Goal: Task Accomplishment & Management: Manage account settings

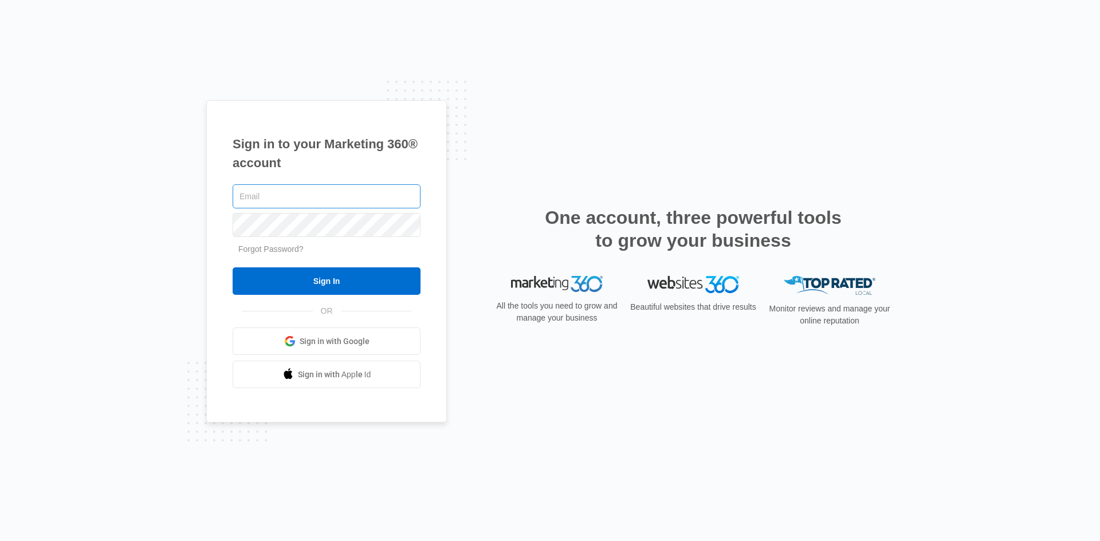
click at [297, 198] on input "text" at bounding box center [327, 196] width 188 height 24
type input "alexf@tgwlandscaping.com"
click at [280, 249] on link "Forgot Password?" at bounding box center [270, 249] width 65 height 9
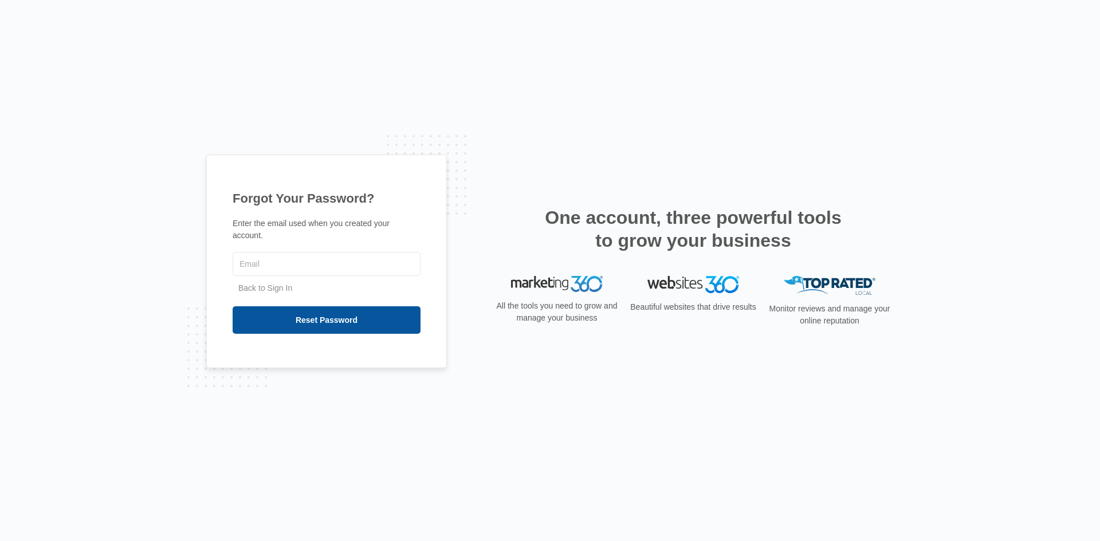
click at [333, 315] on input "Reset Password" at bounding box center [327, 319] width 188 height 27
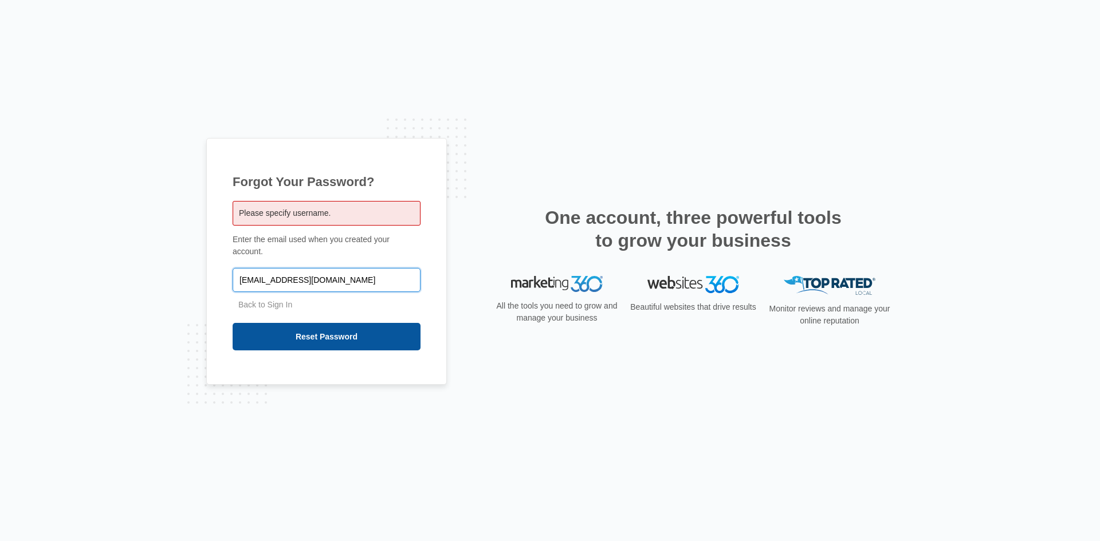
type input "[EMAIL_ADDRESS][DOMAIN_NAME]"
click at [330, 333] on input "Reset Password" at bounding box center [327, 336] width 188 height 27
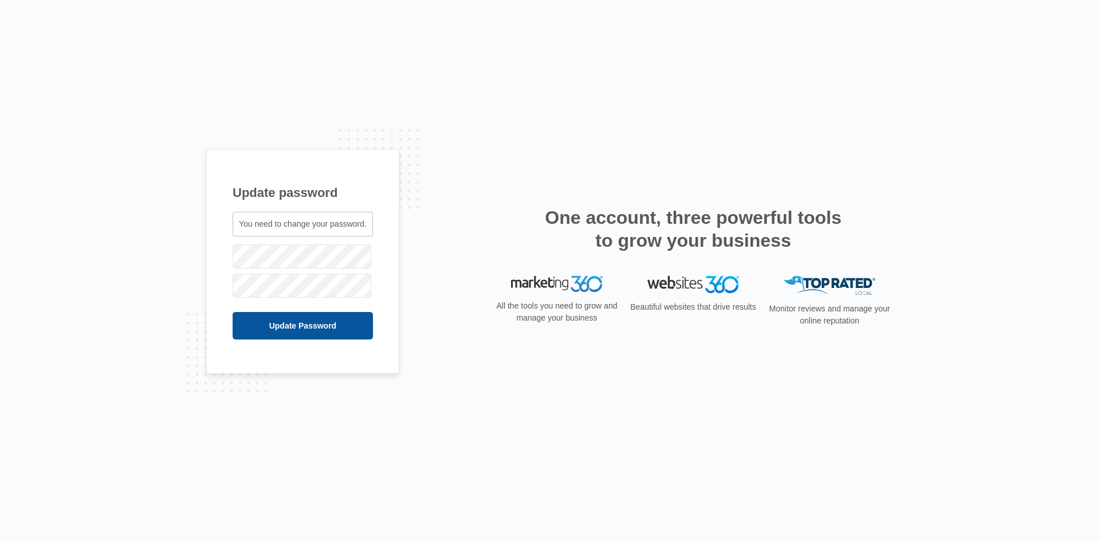
click at [313, 324] on input "Update Password" at bounding box center [303, 325] width 140 height 27
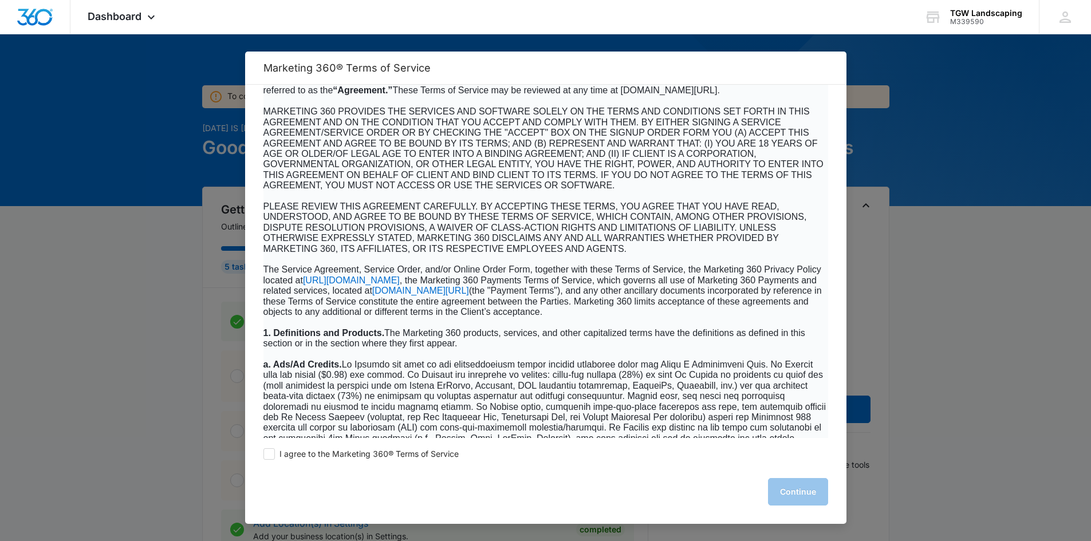
scroll to position [172, 0]
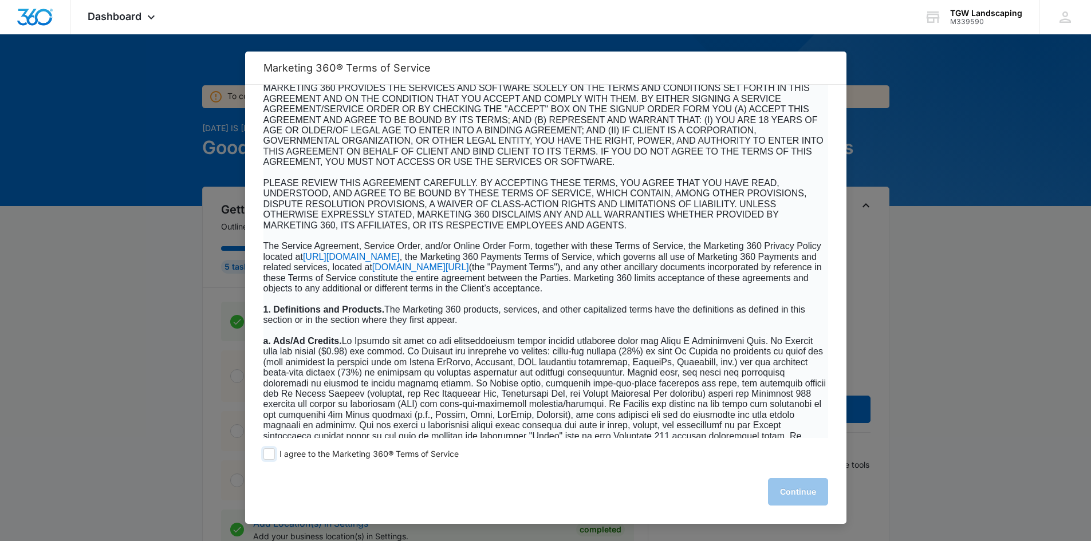
click at [270, 450] on span at bounding box center [269, 454] width 11 height 11
click at [270, 450] on input "I agree to the Marketing 360® Terms of Service" at bounding box center [269, 454] width 11 height 11
checkbox input "true"
click at [801, 492] on button "Continue" at bounding box center [798, 491] width 60 height 27
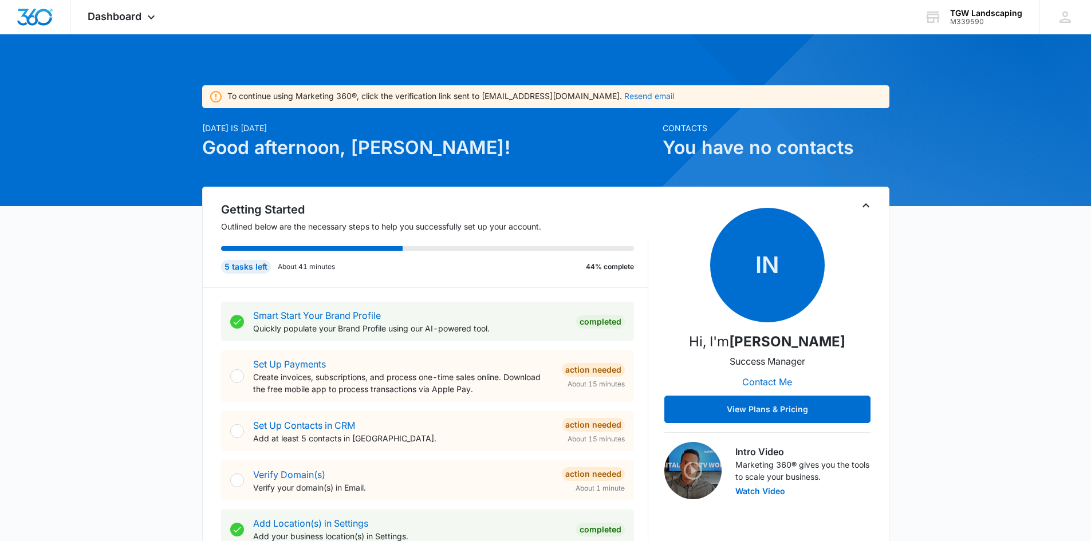
click at [624, 97] on button "Resend email" at bounding box center [649, 96] width 50 height 8
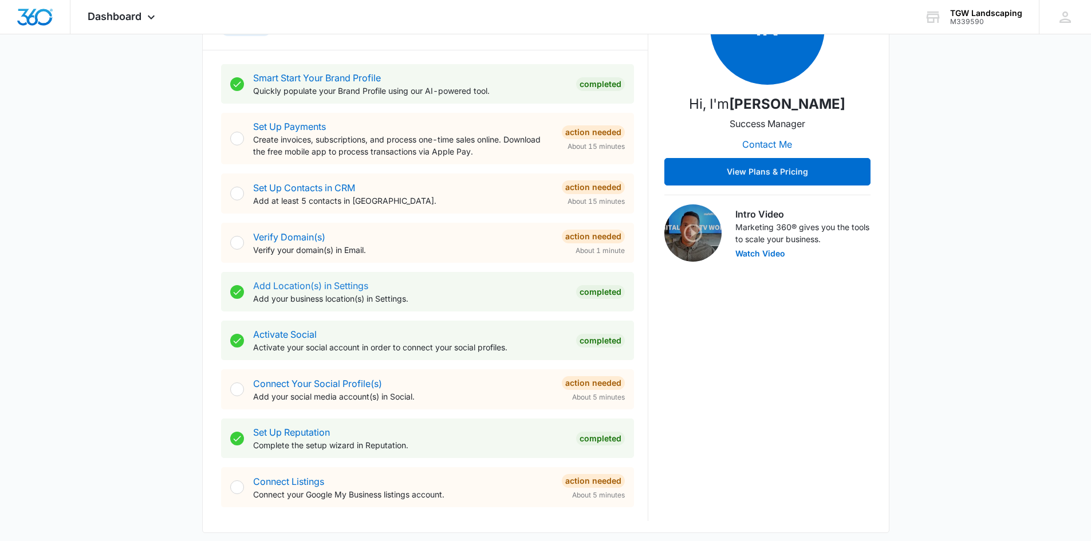
scroll to position [229, 0]
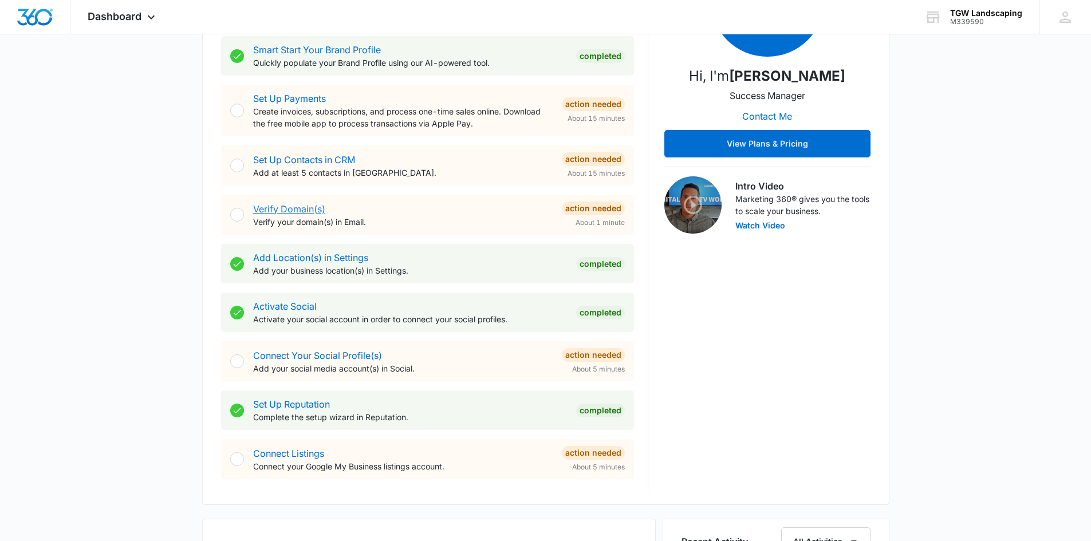
click at [289, 210] on link "Verify Domain(s)" at bounding box center [289, 208] width 72 height 11
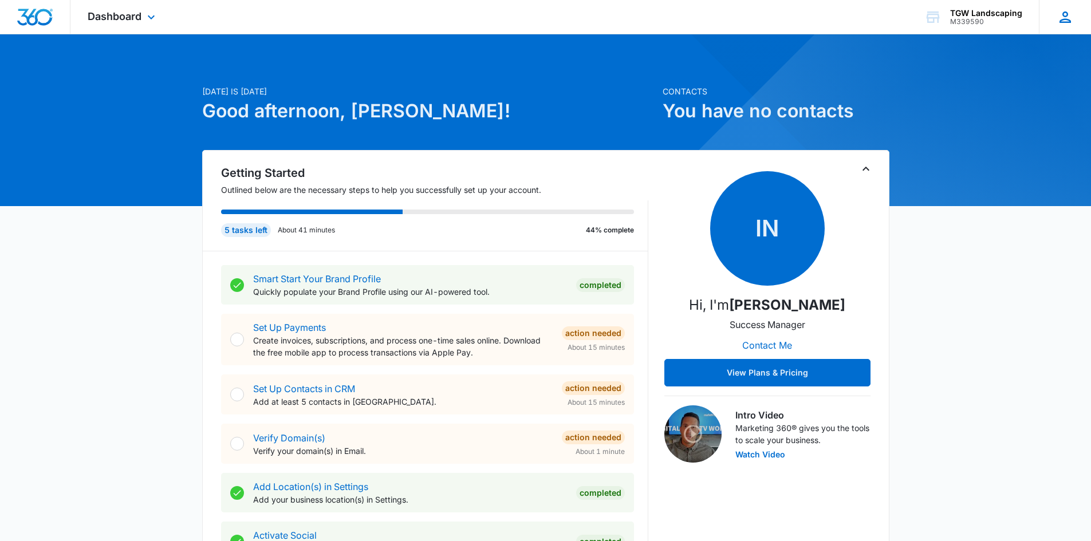
click at [1061, 20] on icon at bounding box center [1065, 16] width 11 height 11
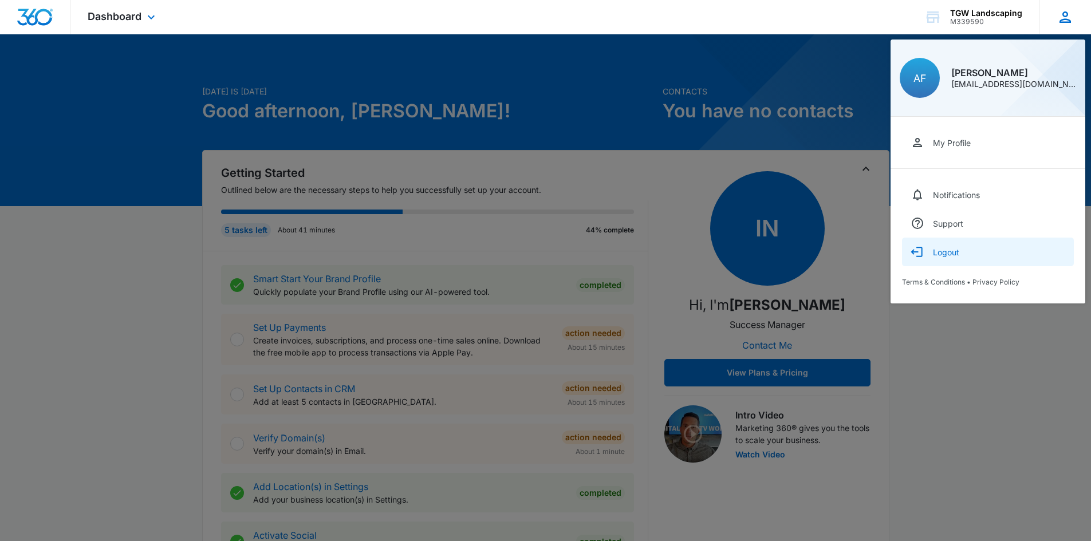
click at [952, 253] on div "Logout" at bounding box center [946, 252] width 26 height 10
